Goal: Task Accomplishment & Management: Use online tool/utility

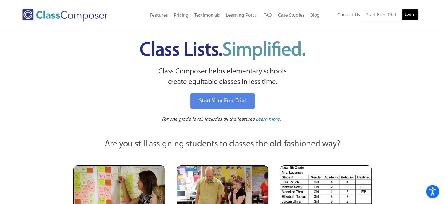
click at [409, 14] on link "Log In" at bounding box center [410, 15] width 17 height 12
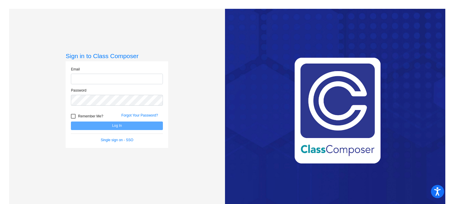
type input "[EMAIL_ADDRESS][DOMAIN_NAME]"
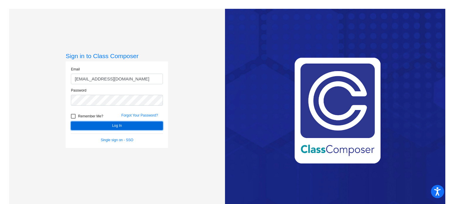
click at [130, 126] on button "Log In" at bounding box center [117, 125] width 92 height 8
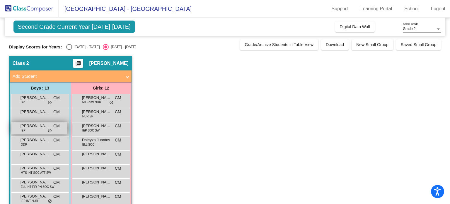
click at [33, 129] on div "[PERSON_NAME] IEP CM lock do_not_disturb_alt" at bounding box center [39, 128] width 56 height 12
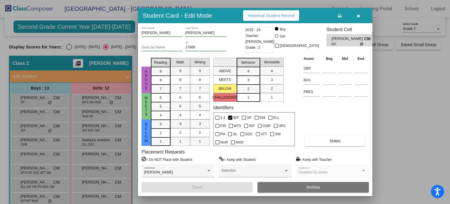
click at [359, 13] on button "button" at bounding box center [358, 15] width 19 height 11
